Goal: Transaction & Acquisition: Purchase product/service

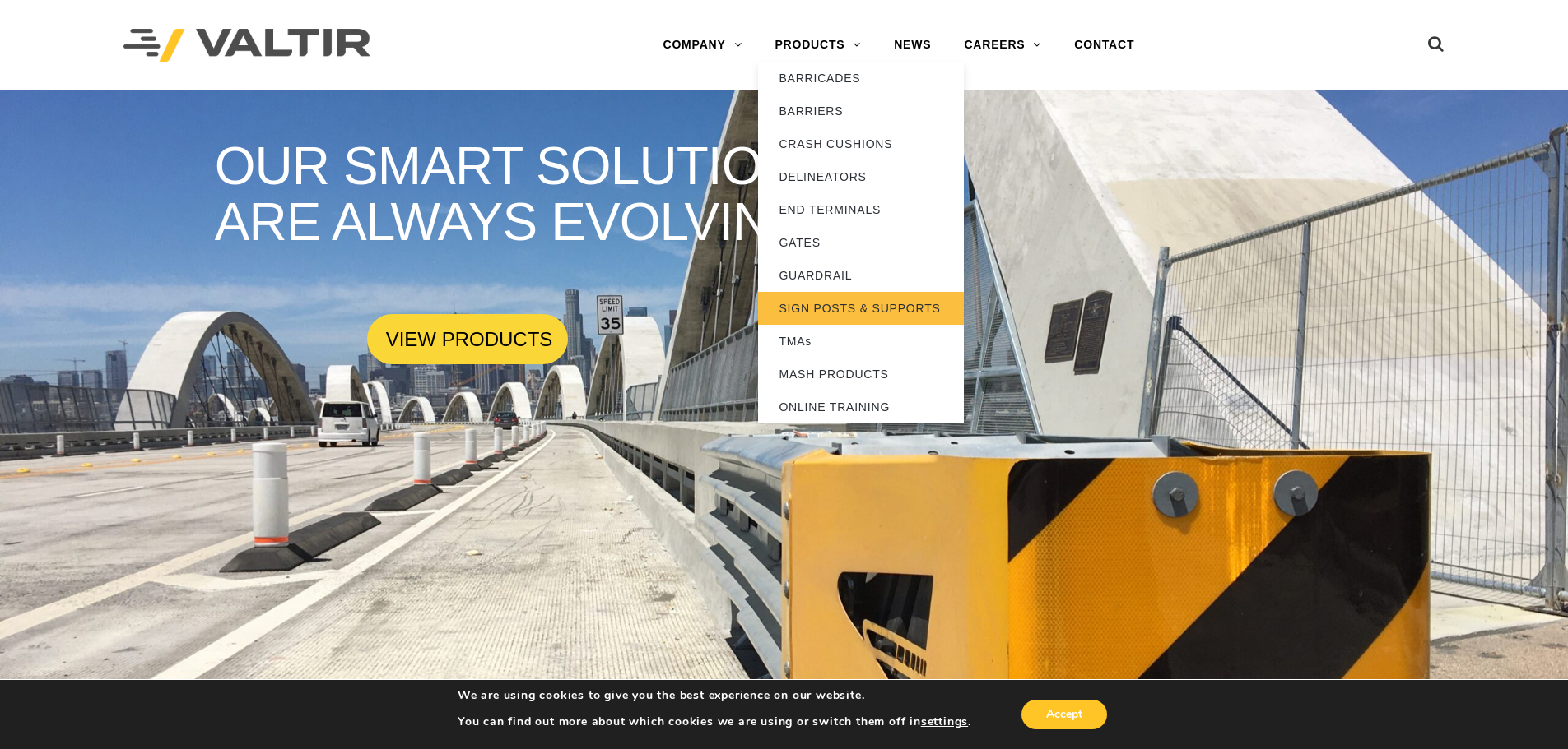
click at [828, 308] on link "SIGN POSTS & SUPPORTS" at bounding box center [861, 309] width 205 height 33
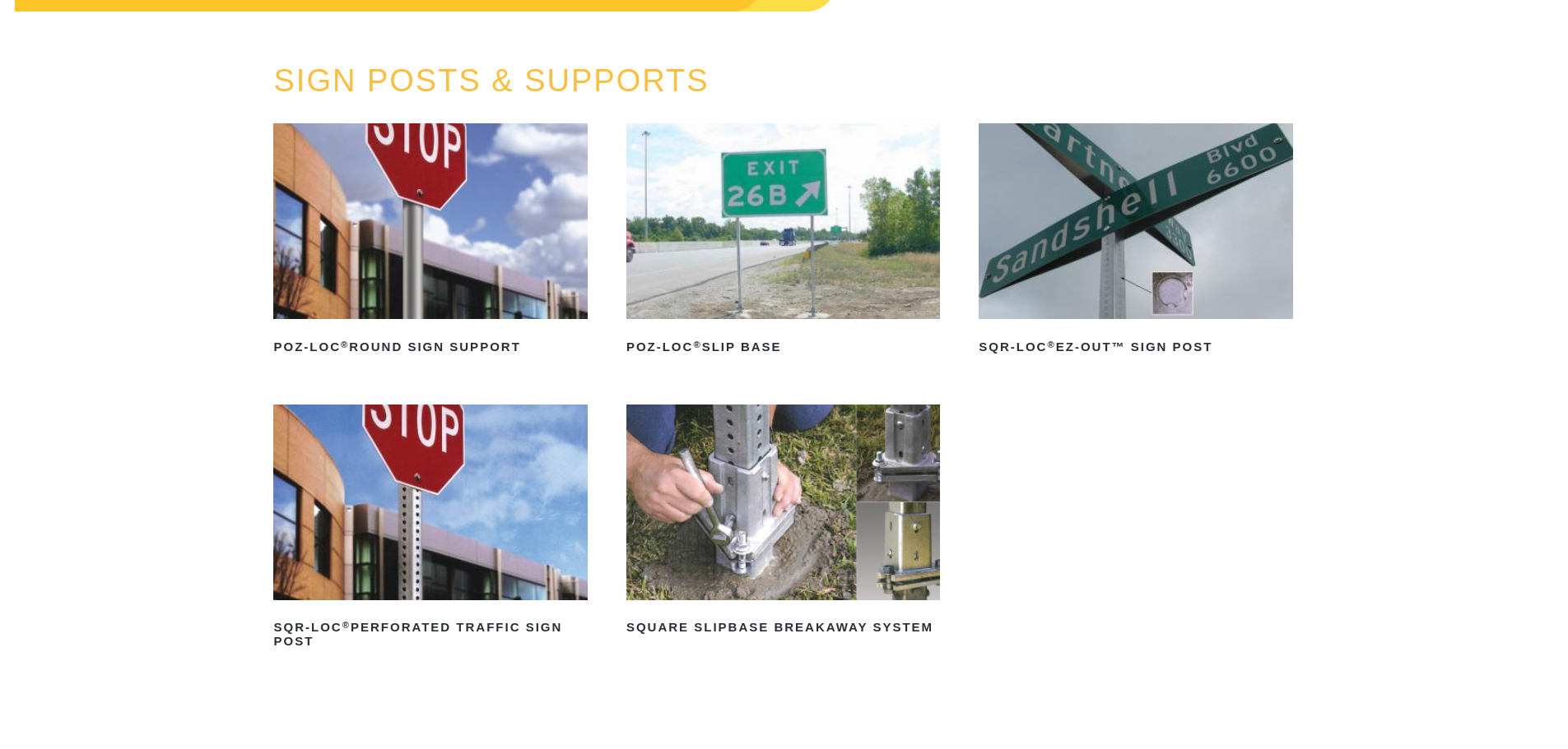
scroll to position [165, 0]
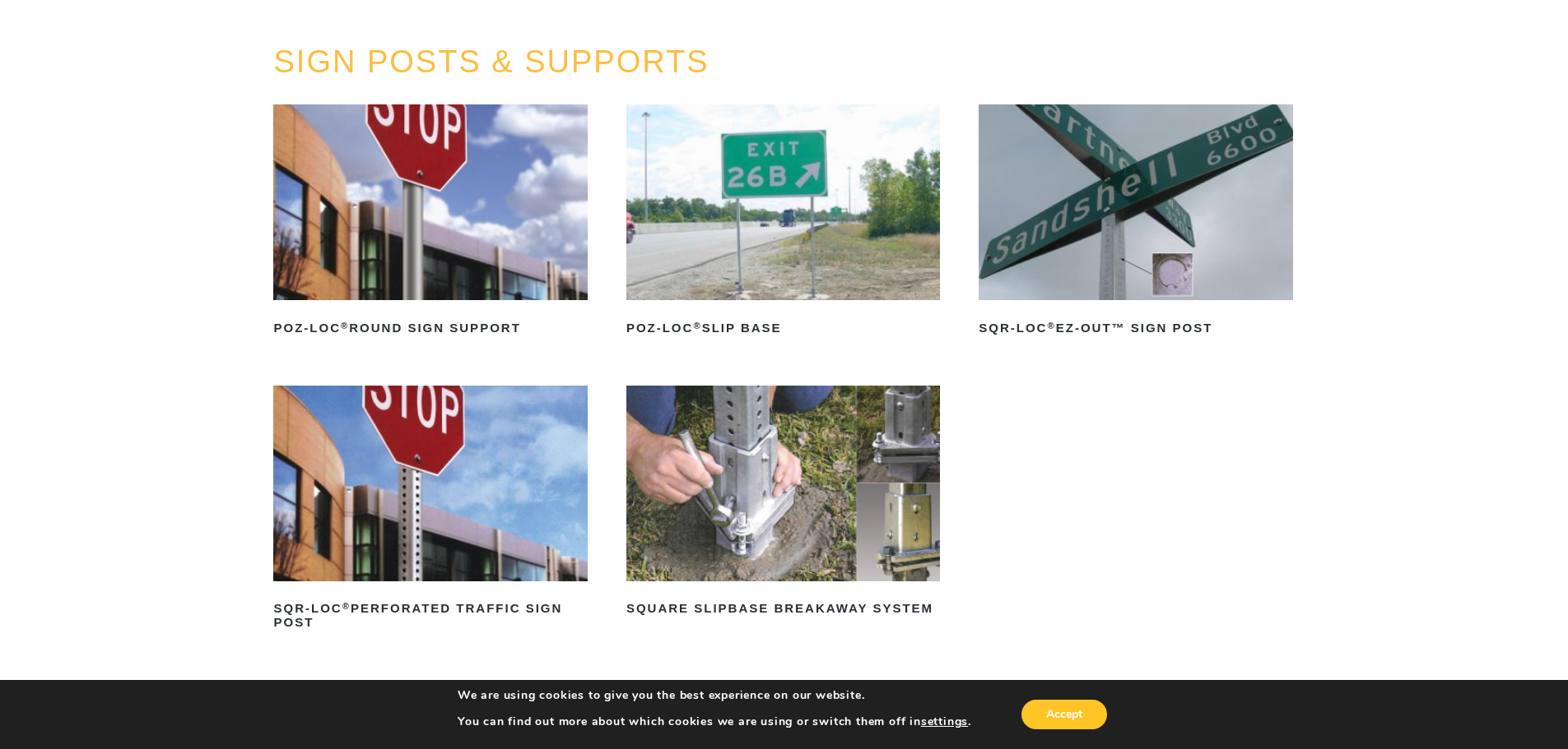
click at [1092, 217] on img at bounding box center [1135, 202] width 313 height 196
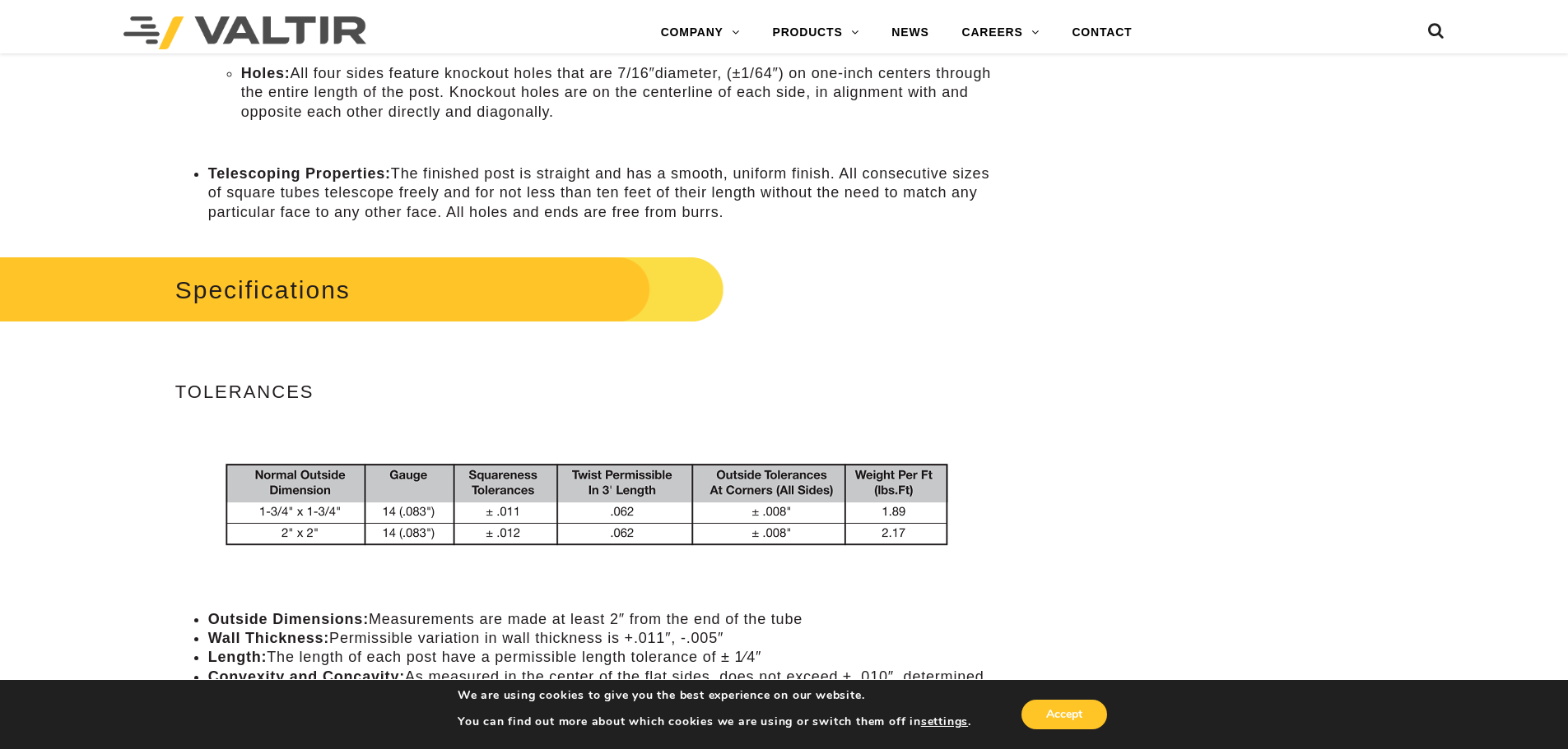
scroll to position [1069, 0]
